Goal: Entertainment & Leisure: Consume media (video, audio)

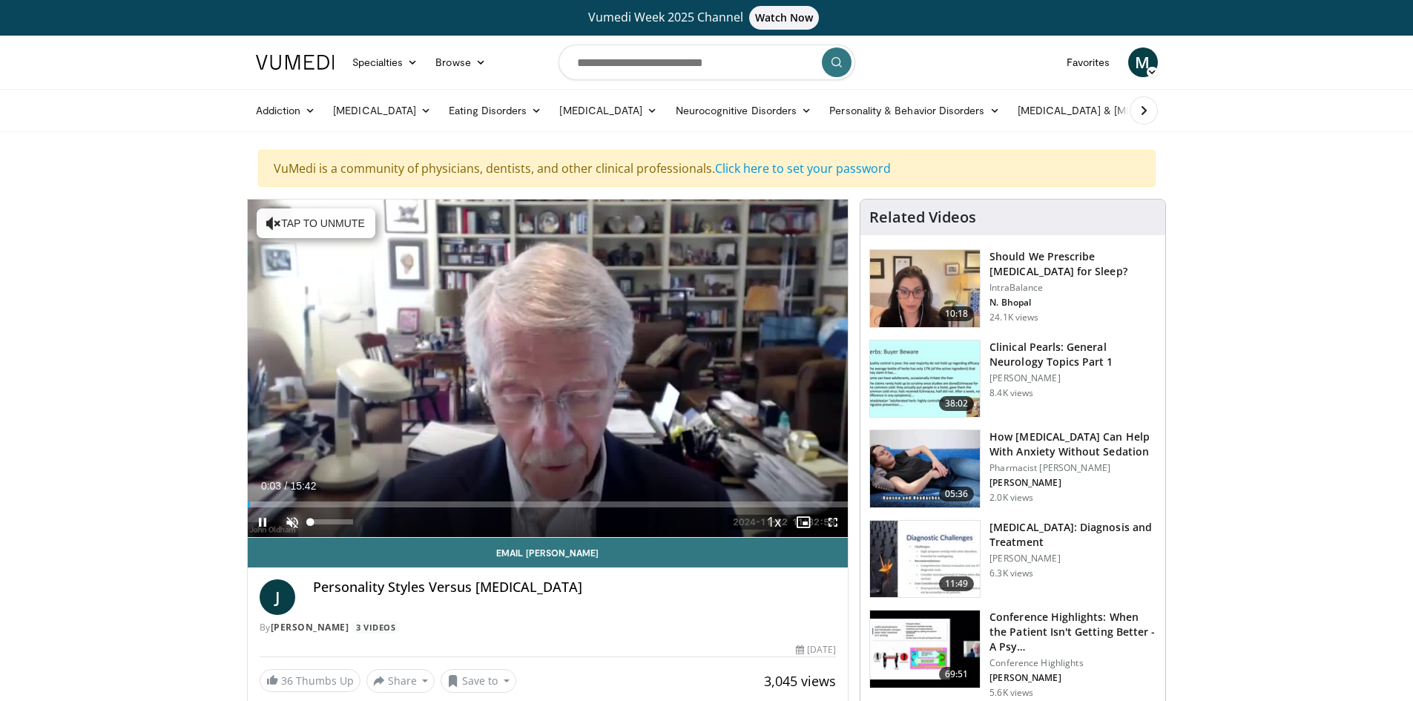
click at [294, 527] on span "Video Player" at bounding box center [292, 522] width 30 height 30
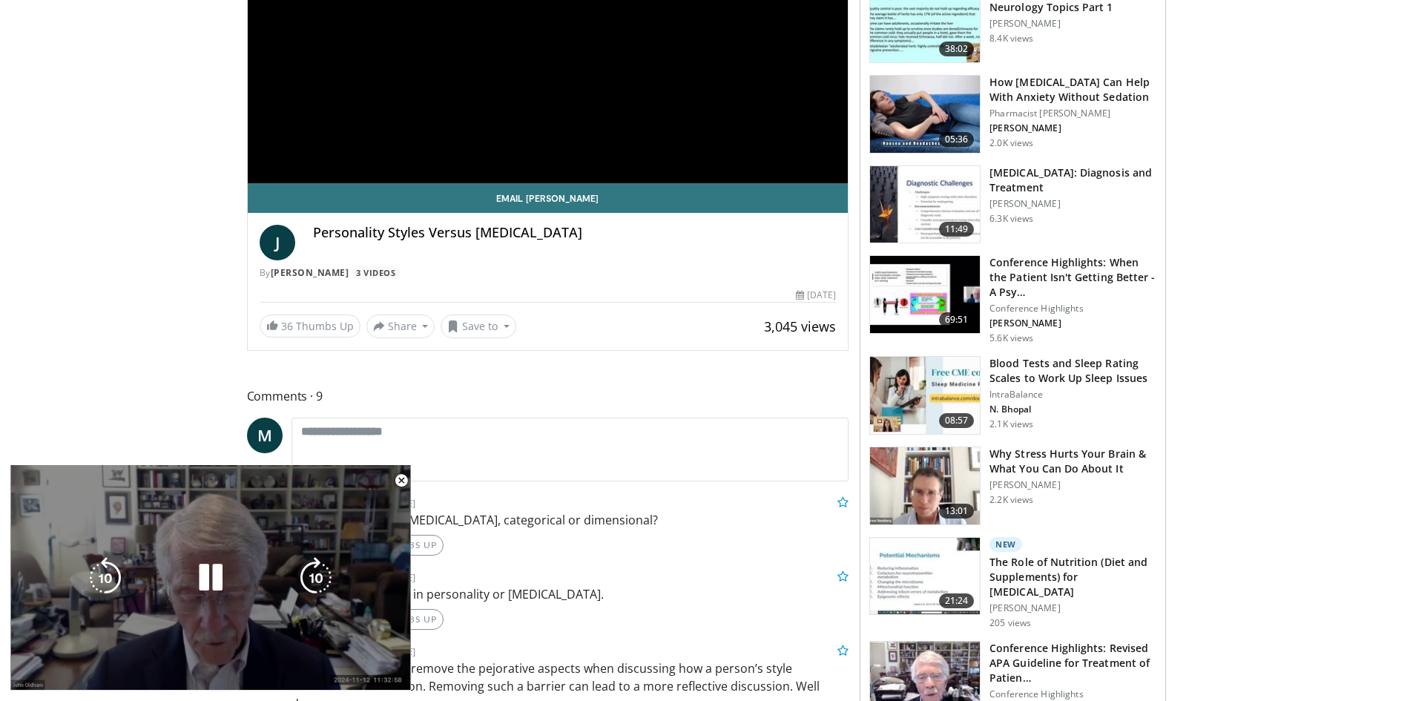
scroll to position [371, 0]
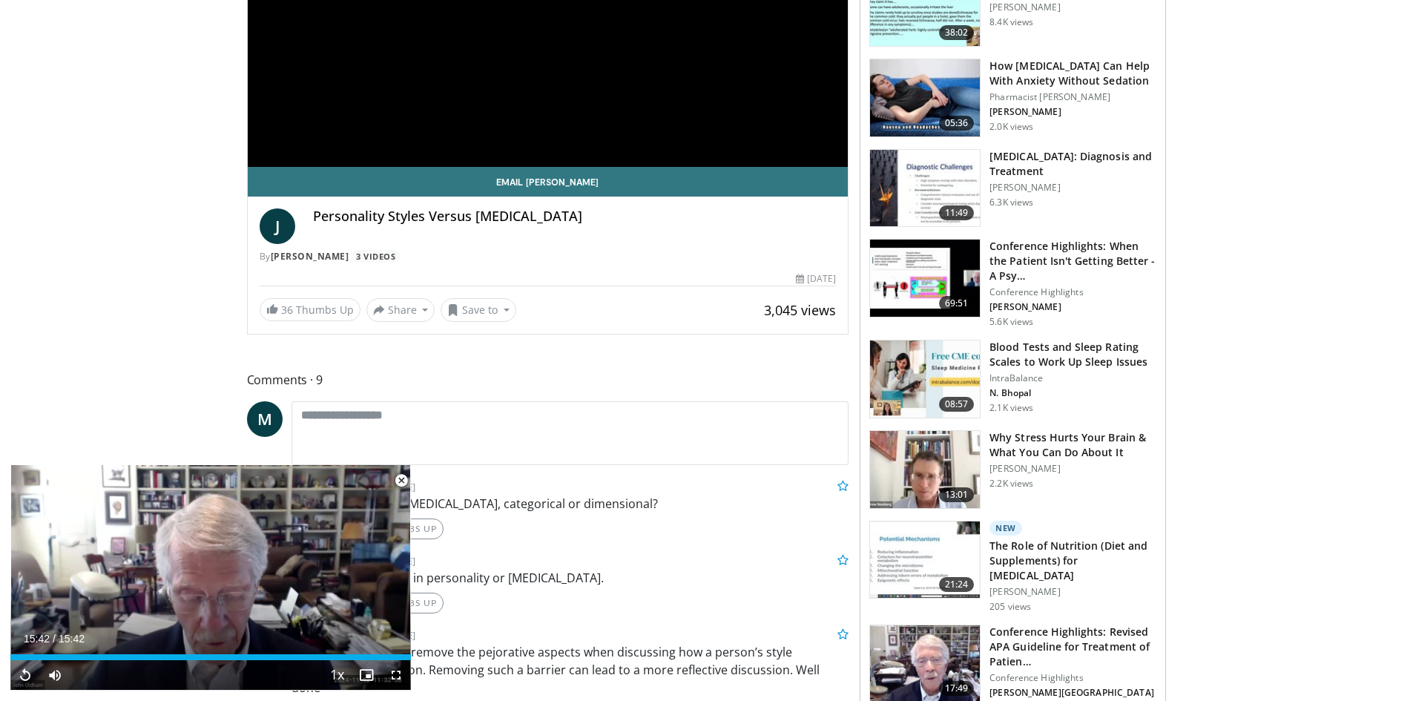
click at [401, 481] on span "Video Player" at bounding box center [401, 481] width 30 height 30
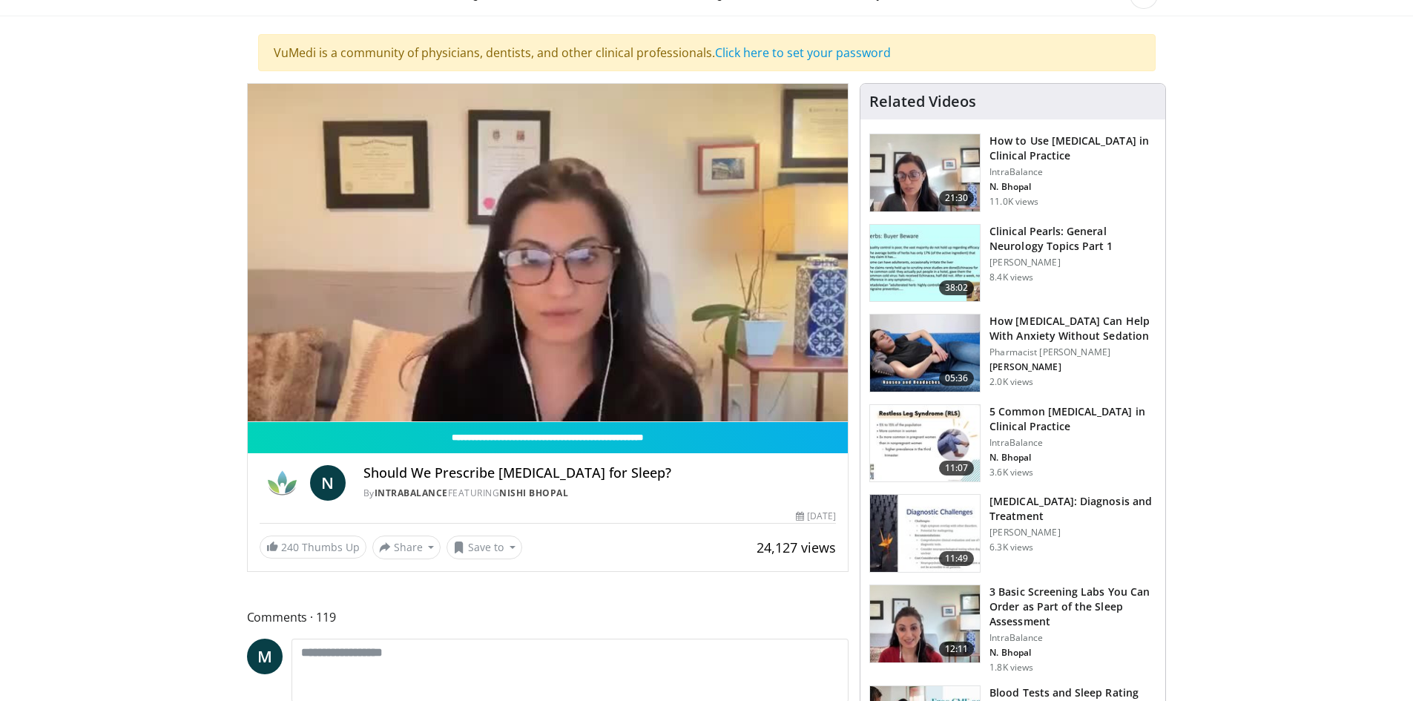
scroll to position [148, 0]
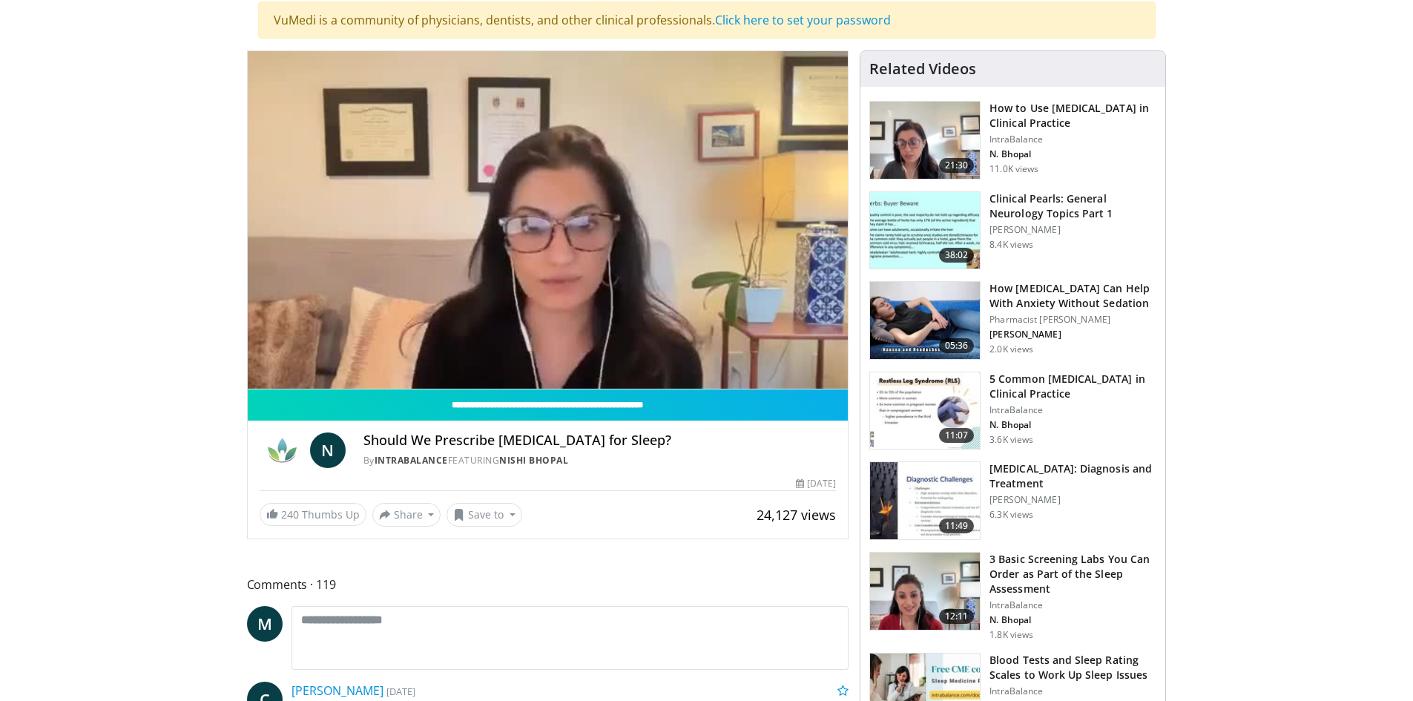
click at [1048, 296] on h3 "How [MEDICAL_DATA] Can Help With Anxiety Without Sedation" at bounding box center [1072, 296] width 167 height 30
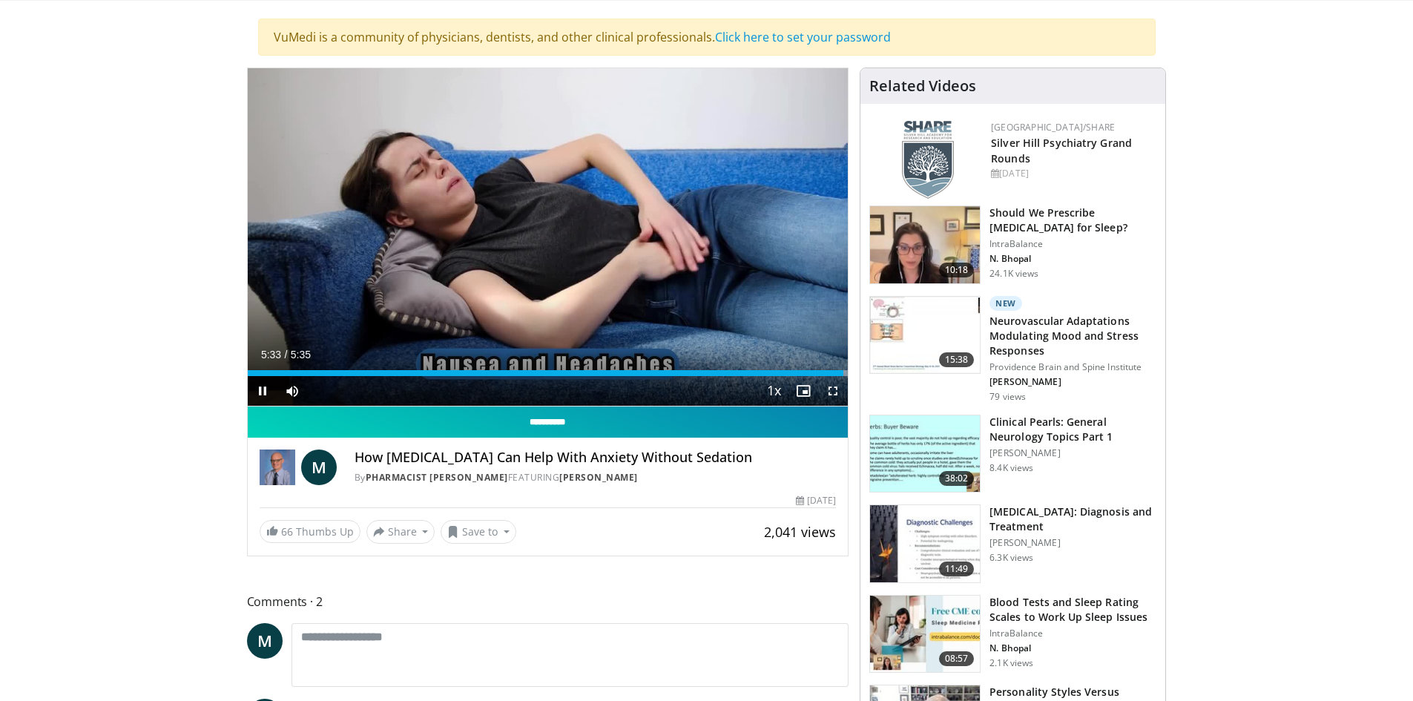
scroll to position [148, 0]
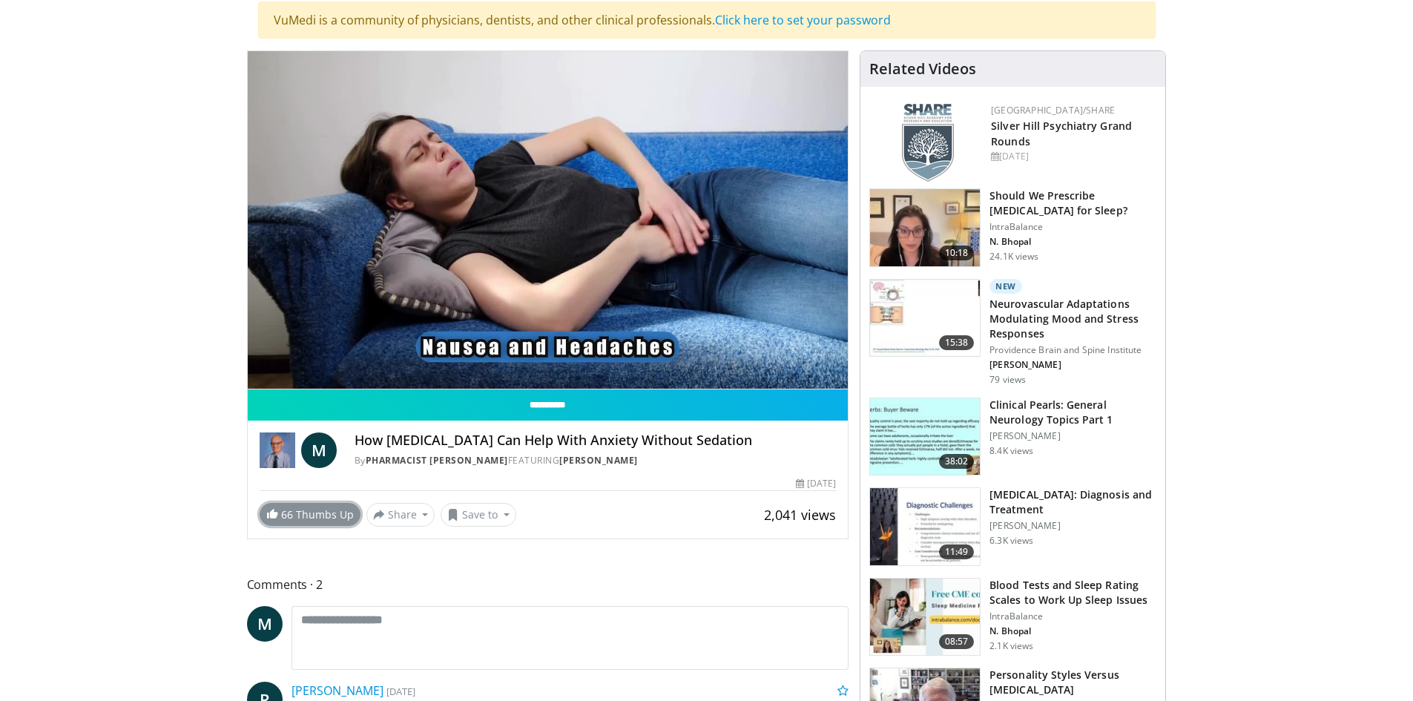
click at [275, 507] on span at bounding box center [272, 513] width 12 height 12
